Goal: Obtain resource: Obtain resource

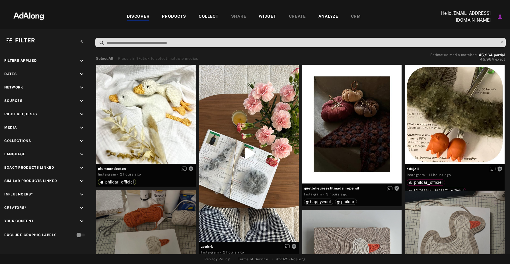
scroll to position [12979, 0]
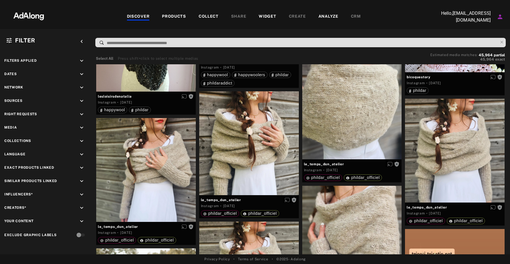
click at [140, 21] on div "DISCOVER PRODUCTS COLLECT SHARE WIDGET CREATE ANALYZE CRM" at bounding box center [244, 16] width 380 height 19
click at [139, 18] on div "DISCOVER" at bounding box center [138, 16] width 23 height 7
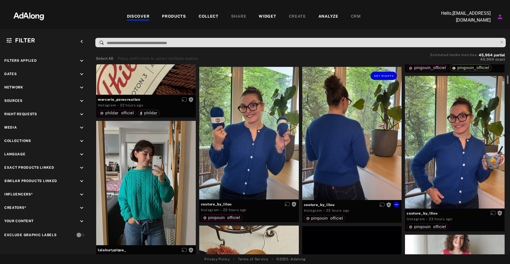
scroll to position [982, 0]
click at [269, 138] on div "Get rights" at bounding box center [249, 133] width 100 height 133
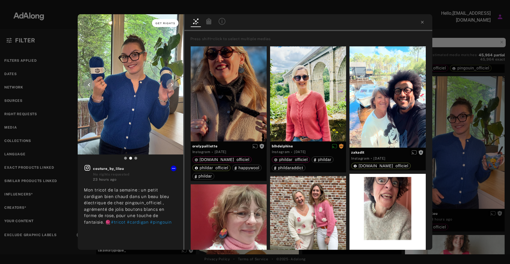
click at [165, 23] on span "Get rights" at bounding box center [165, 23] width 20 height 3
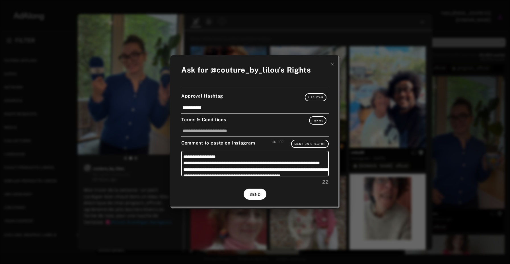
click at [255, 197] on button "SEND" at bounding box center [255, 194] width 23 height 11
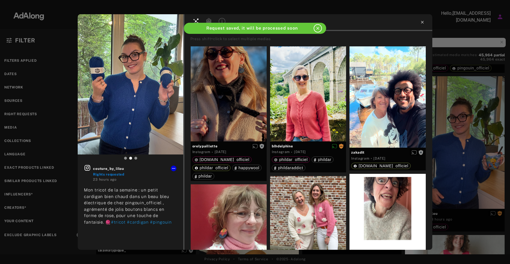
click at [423, 22] on icon at bounding box center [422, 22] width 5 height 5
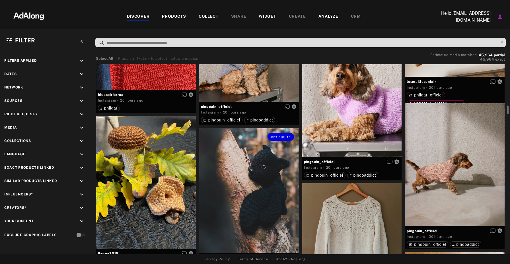
scroll to position [3427, 0]
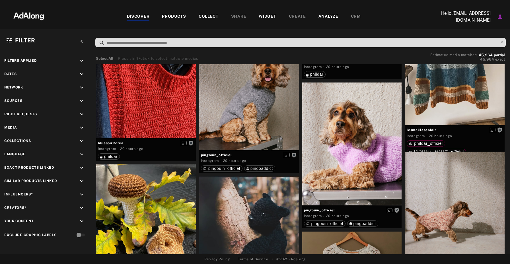
click at [208, 18] on div "COLLECT" at bounding box center [209, 16] width 20 height 7
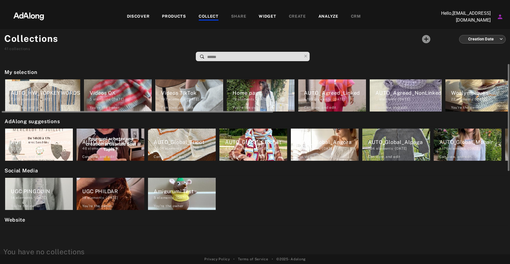
click at [395, 96] on div "AUTO_Agreed_NonLinked" at bounding box center [409, 93] width 66 height 8
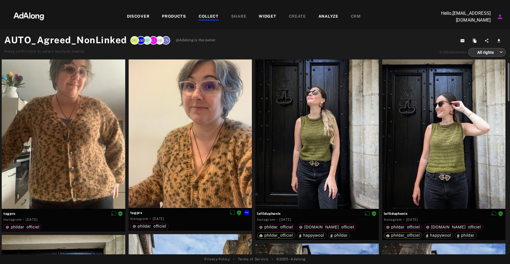
scroll to position [17, 0]
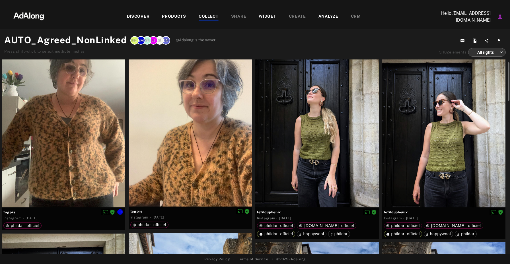
click at [80, 114] on div at bounding box center [64, 125] width 124 height 165
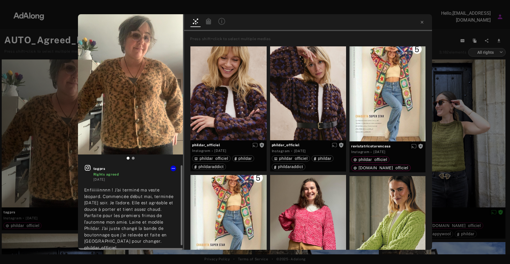
scroll to position [6, 0]
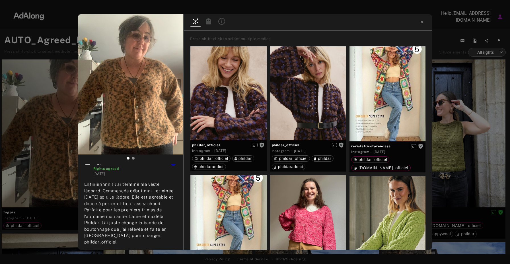
click at [208, 22] on icon at bounding box center [208, 21] width 5 height 6
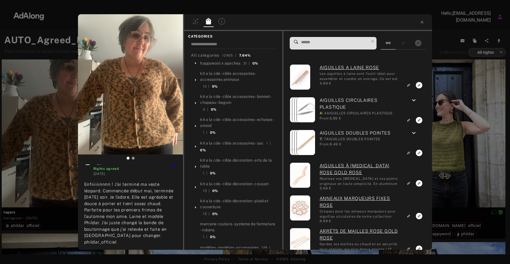
click at [323, 46] on input at bounding box center [335, 42] width 68 height 8
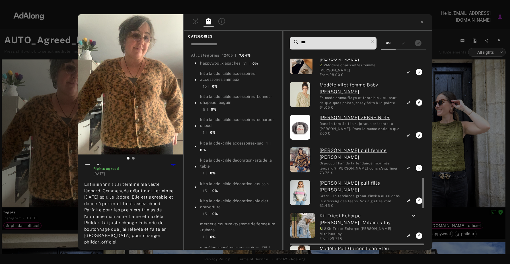
scroll to position [764, 0]
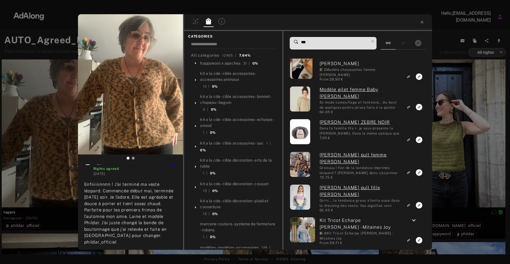
drag, startPoint x: 317, startPoint y: 45, endPoint x: 284, endPoint y: 45, distance: 32.5
click at [284, 45] on div "*** [PERSON_NAME] Femme [PERSON_NAME] 2 | 2 [PERSON_NAME] Echarpe Femme [PERSON…" at bounding box center [358, 140] width 149 height 219
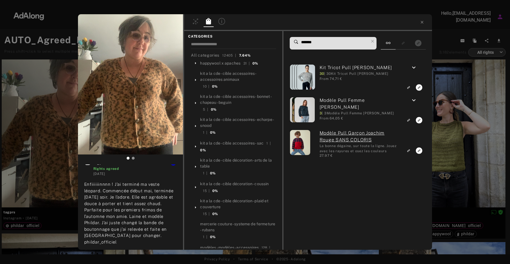
drag, startPoint x: 316, startPoint y: 42, endPoint x: 285, endPoint y: 42, distance: 31.0
click at [285, 42] on div "******* Kit Tricot Pull Mohair Joachim 30 | 30 Kit Tricot Pull Mohair [PERSON_N…" at bounding box center [358, 140] width 149 height 219
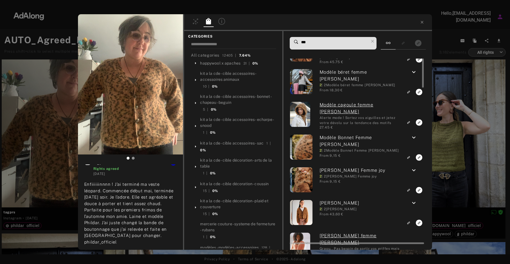
scroll to position [30, 0]
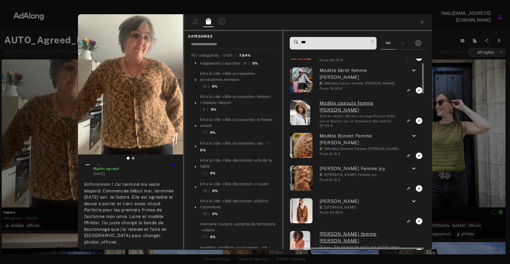
type input "***"
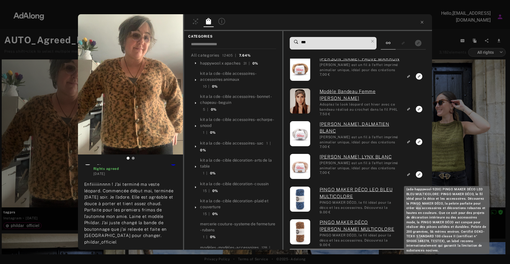
scroll to position [994, 0]
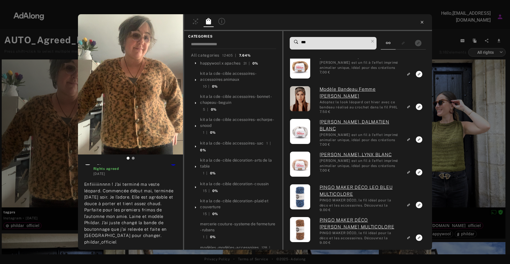
click at [423, 22] on icon at bounding box center [422, 22] width 5 height 5
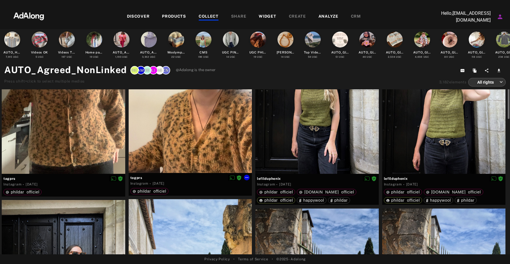
scroll to position [33, 0]
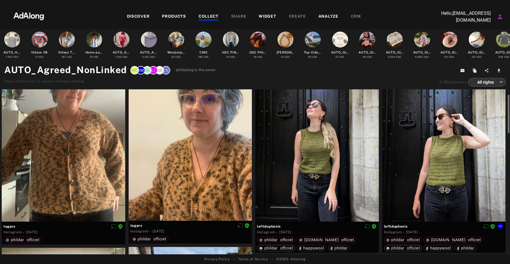
click at [454, 134] on div at bounding box center [444, 139] width 124 height 165
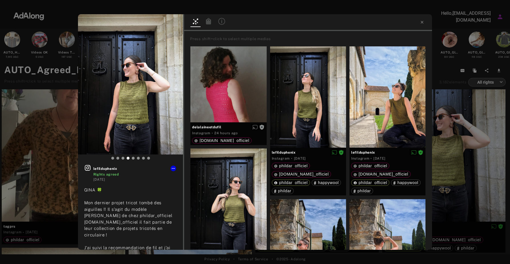
click at [209, 20] on icon at bounding box center [208, 21] width 7 height 7
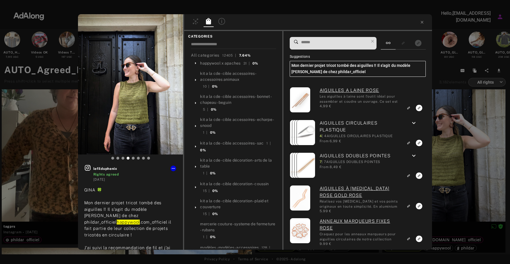
click at [353, 44] on input at bounding box center [335, 42] width 68 height 8
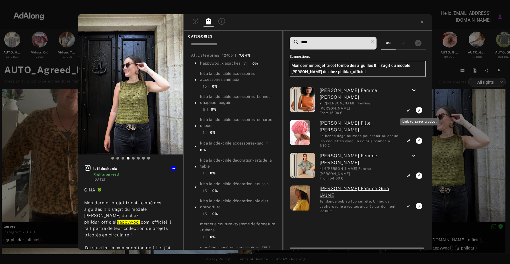
type input "****"
click at [420, 112] on icon "Link to exact product" at bounding box center [419, 110] width 7 height 7
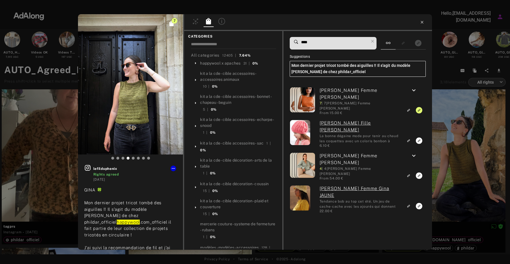
click at [423, 22] on icon at bounding box center [422, 22] width 3 height 3
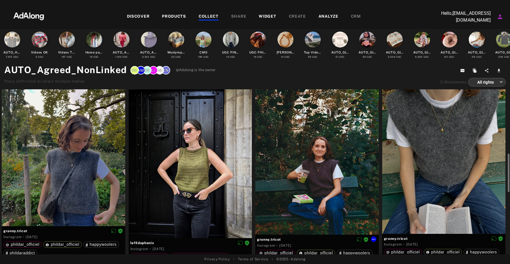
scroll to position [389, 0]
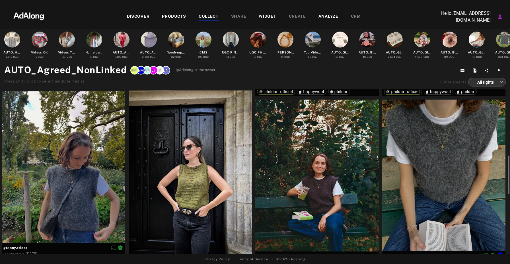
click at [436, 149] on div at bounding box center [444, 175] width 124 height 151
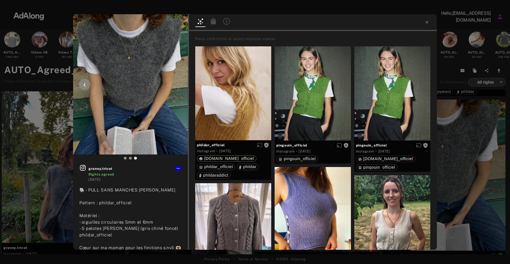
click at [173, 24] on div at bounding box center [130, 19] width 115 height 10
click at [212, 21] on icon at bounding box center [213, 21] width 5 height 6
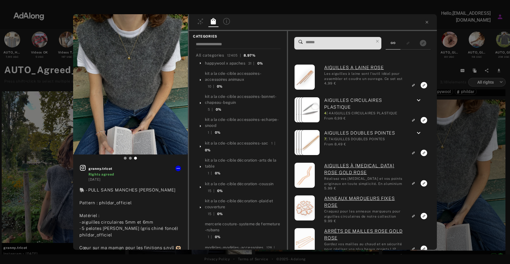
click at [345, 43] on input at bounding box center [339, 42] width 68 height 8
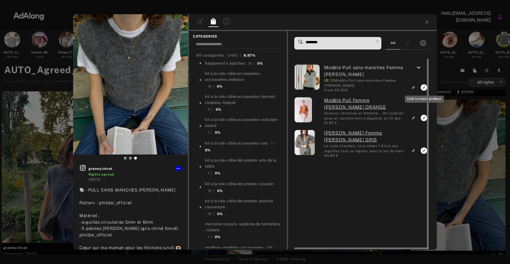
type input "********"
click at [423, 87] on icon "Link to exact product" at bounding box center [424, 87] width 7 height 7
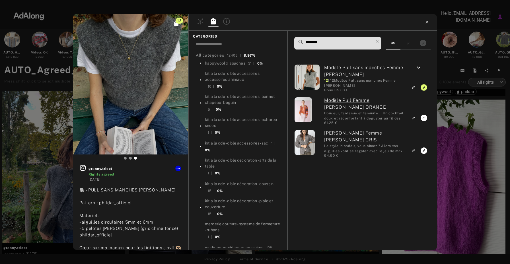
click at [428, 22] on icon at bounding box center [427, 22] width 5 height 5
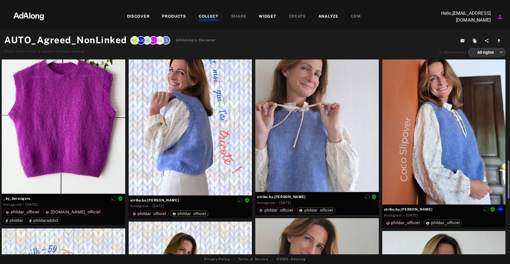
scroll to position [608, 0]
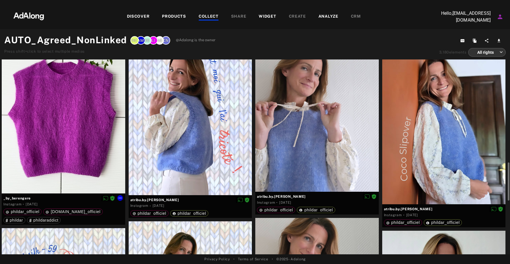
click at [61, 121] on div at bounding box center [64, 111] width 124 height 165
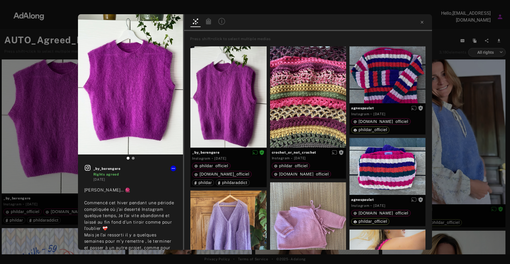
click at [209, 22] on icon at bounding box center [208, 21] width 5 height 6
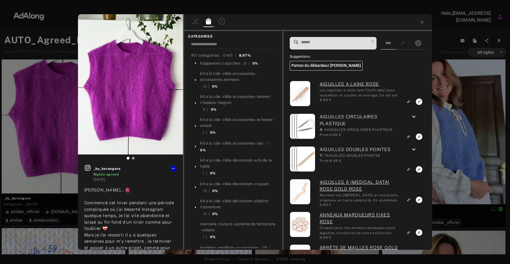
click at [340, 49] on span at bounding box center [335, 43] width 68 height 12
click at [338, 46] on span at bounding box center [335, 43] width 68 height 12
click at [314, 46] on input at bounding box center [335, 42] width 68 height 8
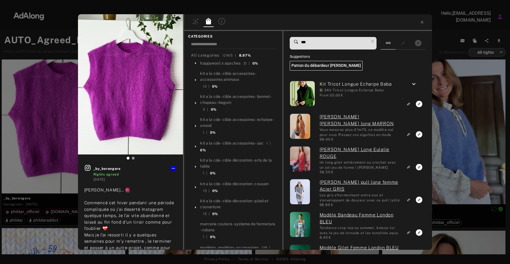
type input "**"
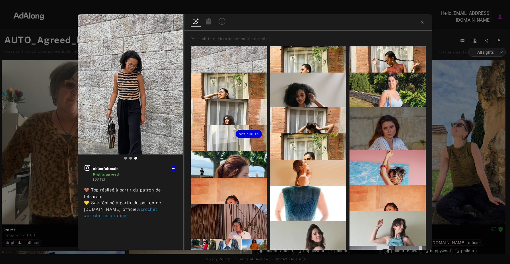
scroll to position [756, 0]
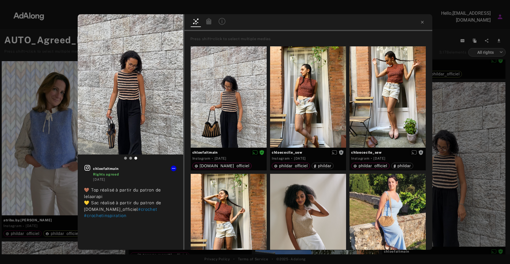
click at [207, 21] on icon at bounding box center [208, 21] width 5 height 6
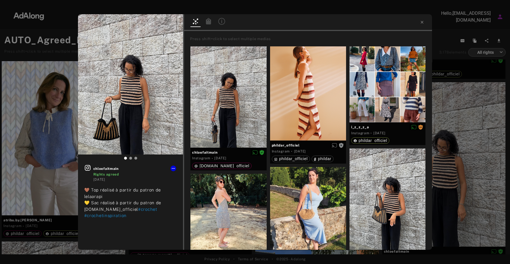
click at [211, 21] on icon at bounding box center [208, 21] width 5 height 6
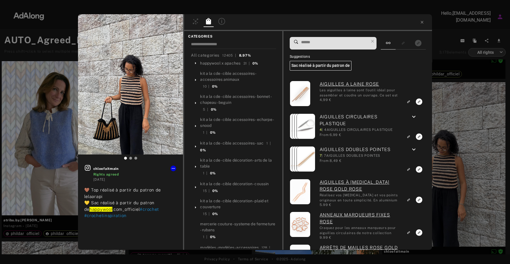
click at [335, 43] on input at bounding box center [335, 42] width 68 height 8
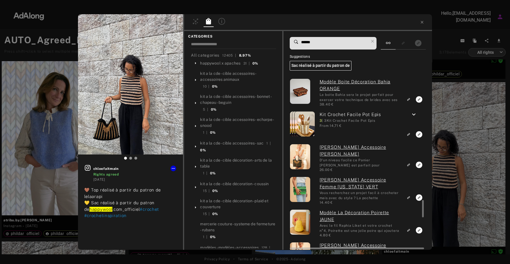
scroll to position [1254, 0]
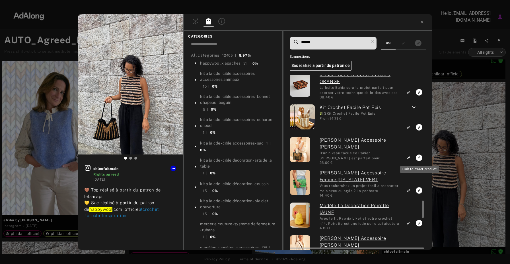
type input "******"
click at [419, 159] on icon "Link to exact product" at bounding box center [419, 158] width 7 height 7
click at [423, 23] on icon at bounding box center [422, 22] width 3 height 3
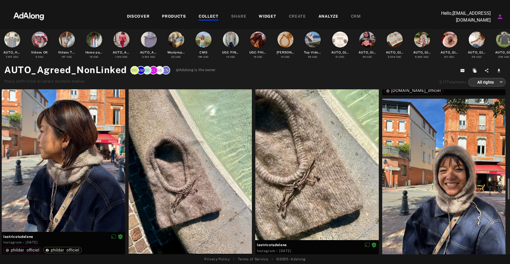
scroll to position [960, 0]
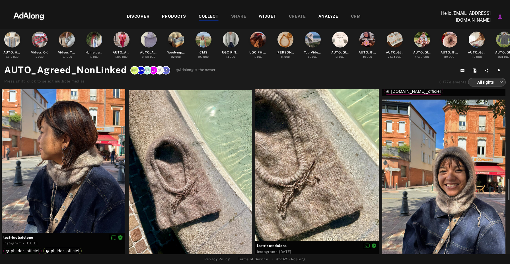
click at [442, 191] on div at bounding box center [444, 182] width 124 height 165
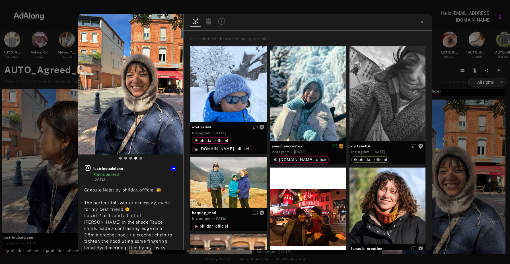
click at [208, 22] on icon at bounding box center [208, 21] width 5 height 6
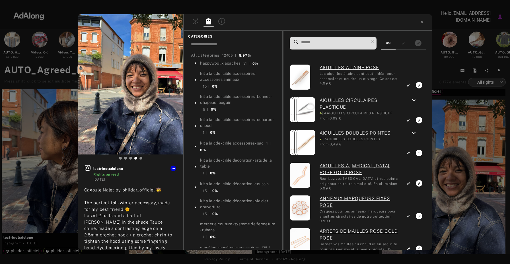
click at [324, 47] on span at bounding box center [335, 43] width 68 height 12
click at [320, 45] on input at bounding box center [335, 42] width 68 height 8
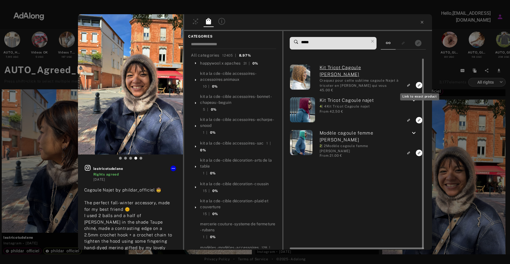
type input "*****"
click at [419, 86] on rect "Link to exact product" at bounding box center [419, 85] width 7 height 7
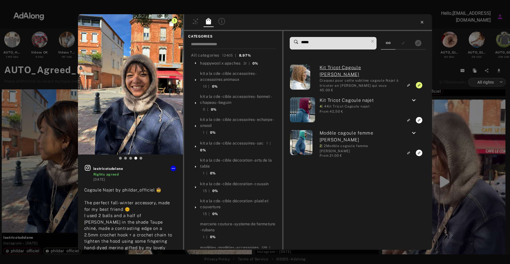
click at [424, 24] on icon at bounding box center [422, 22] width 5 height 5
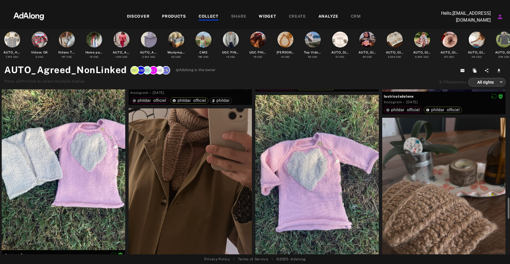
scroll to position [1129, 0]
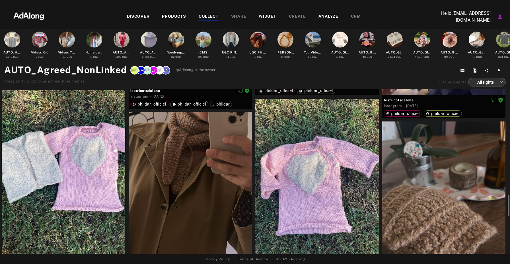
click at [211, 162] on div at bounding box center [191, 194] width 124 height 165
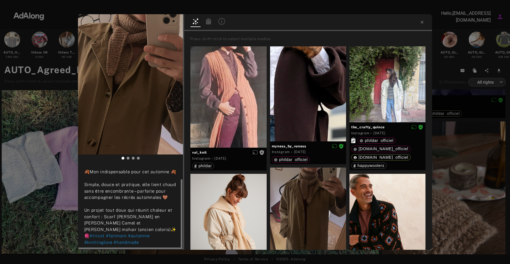
scroll to position [17, 0]
click at [209, 26] on div at bounding box center [209, 22] width 10 height 9
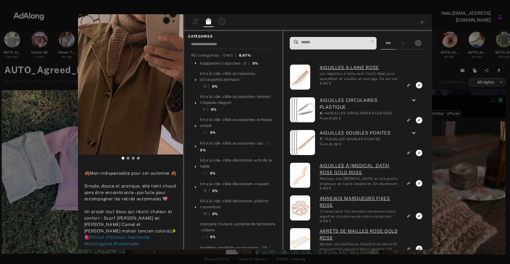
click at [209, 23] on icon at bounding box center [208, 21] width 5 height 6
click at [309, 44] on input at bounding box center [335, 42] width 68 height 8
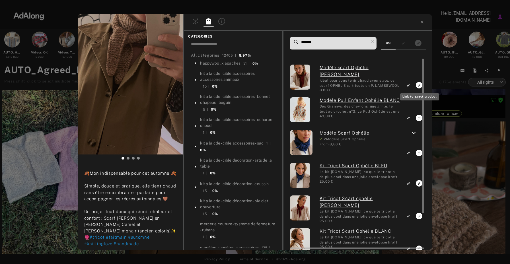
type input "*******"
click at [416, 85] on icon "Link to exact product" at bounding box center [419, 85] width 7 height 7
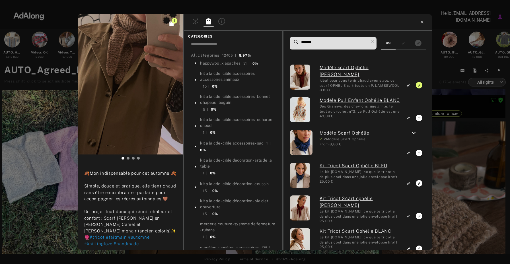
click at [425, 20] on icon at bounding box center [422, 22] width 5 height 5
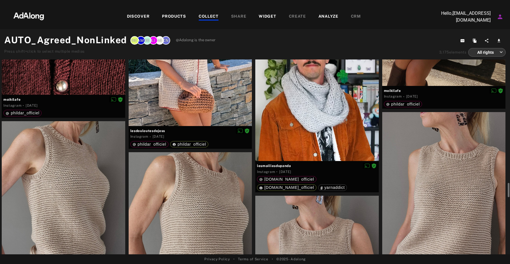
scroll to position [1949, 0]
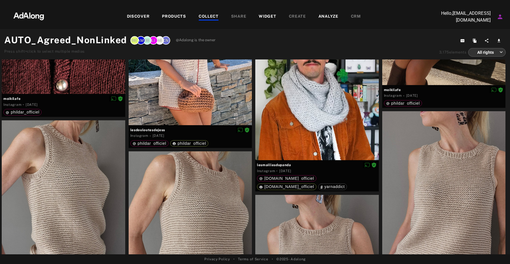
click at [208, 18] on div "COLLECT" at bounding box center [209, 16] width 20 height 7
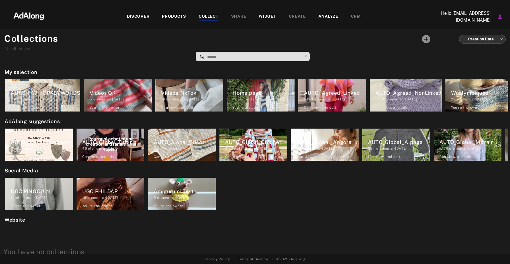
click at [131, 14] on div "DISCOVER" at bounding box center [138, 16] width 23 height 7
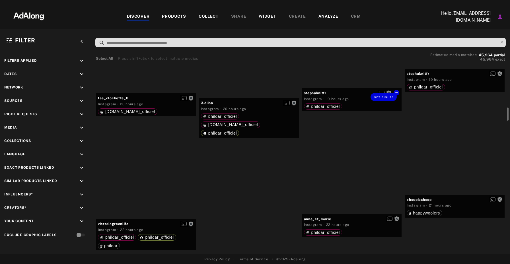
scroll to position [576, 0]
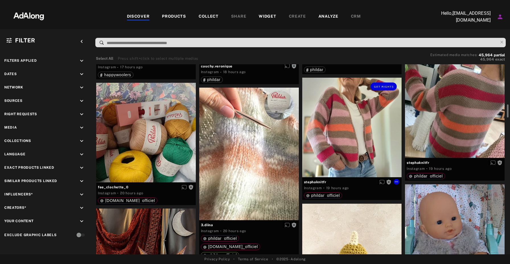
click at [370, 138] on div "Get rights" at bounding box center [352, 128] width 100 height 100
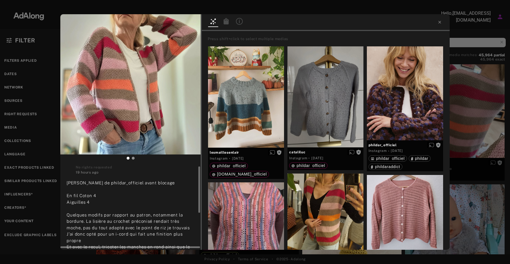
scroll to position [6, 0]
click at [187, 24] on span "Get rights" at bounding box center [183, 23] width 20 height 3
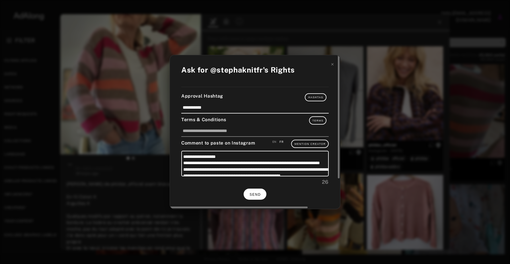
click at [250, 193] on span "SEND" at bounding box center [255, 195] width 11 height 4
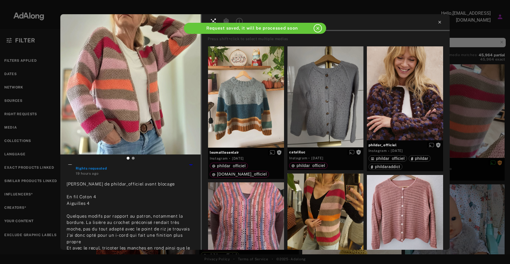
click at [441, 24] on icon at bounding box center [440, 22] width 5 height 5
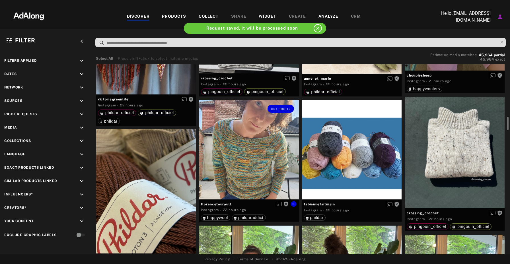
scroll to position [828, 0]
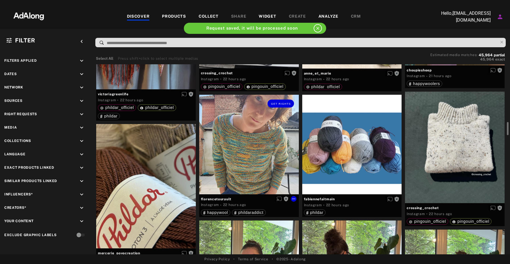
click at [259, 135] on div "Get rights" at bounding box center [249, 145] width 100 height 100
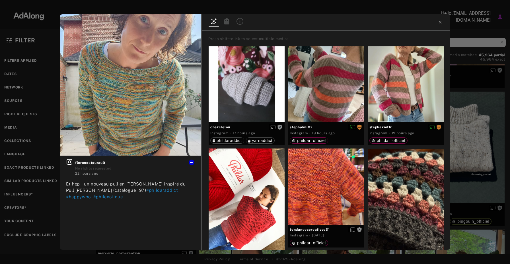
drag, startPoint x: 187, startPoint y: 25, endPoint x: 279, endPoint y: 29, distance: 91.8
click at [279, 29] on div "Get rights florencetourault No rights requested 22 hours ago Et hop ! un nouvea…" at bounding box center [255, 132] width 391 height 236
click at [440, 22] on icon at bounding box center [440, 22] width 3 height 3
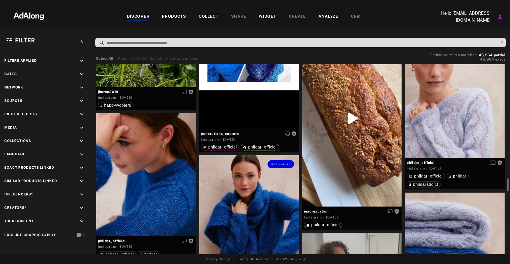
scroll to position [1715, 0]
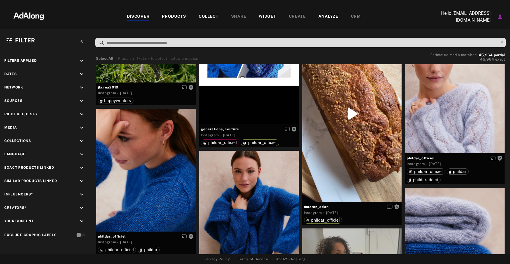
click at [144, 19] on div "DISCOVER" at bounding box center [138, 16] width 23 height 7
